Goal: Information Seeking & Learning: Learn about a topic

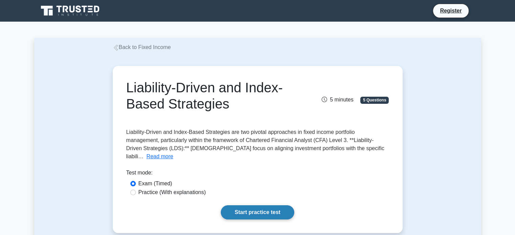
click at [259, 206] on link "Start practice test" at bounding box center [257, 213] width 73 height 14
click at [150, 189] on label "Practice (With explanations)" at bounding box center [171, 193] width 67 height 8
click at [136, 190] on input "Practice (With explanations)" at bounding box center [132, 192] width 5 height 5
radio input "true"
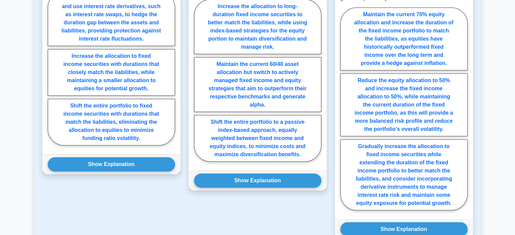
scroll to position [466, 0]
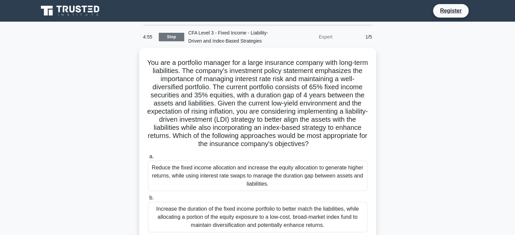
click at [173, 39] on link "Stop" at bounding box center [171, 37] width 25 height 8
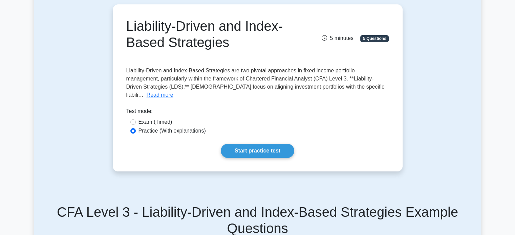
scroll to position [68, 0]
